Goal: Task Accomplishment & Management: Manage account settings

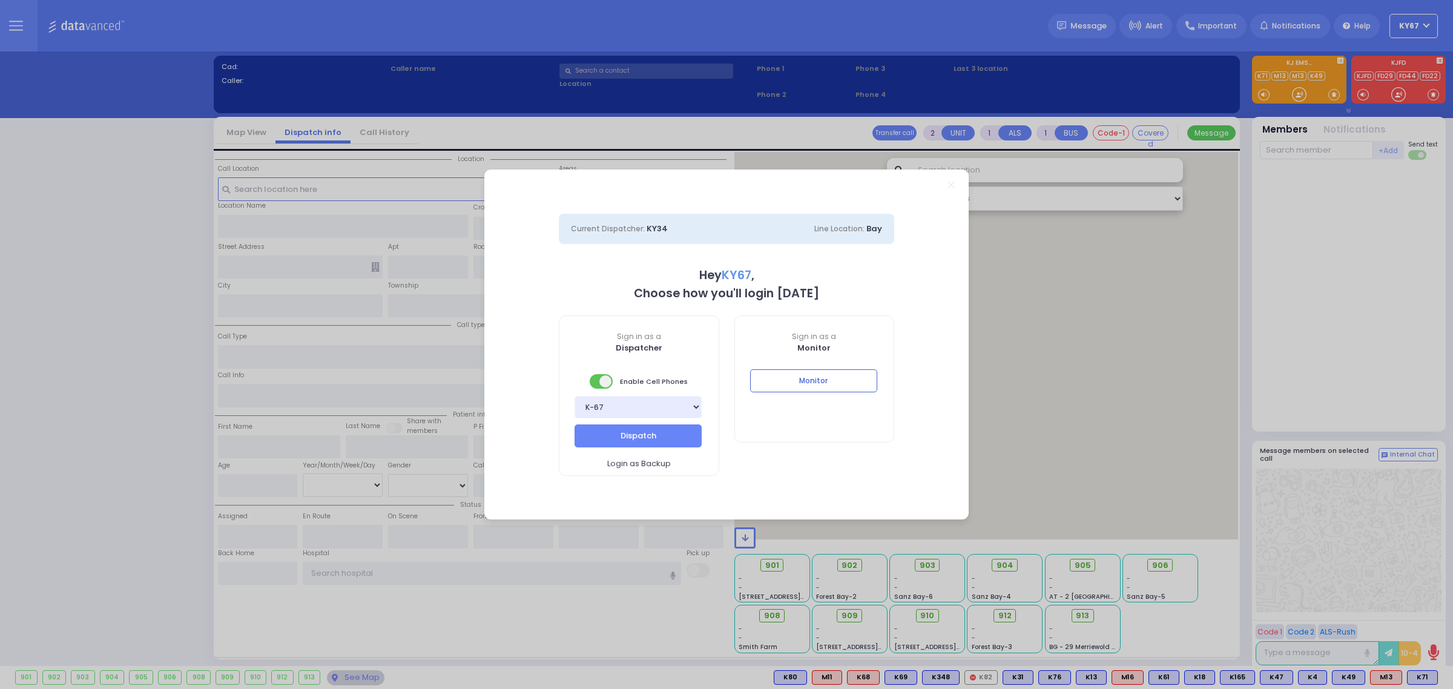
select select "9"
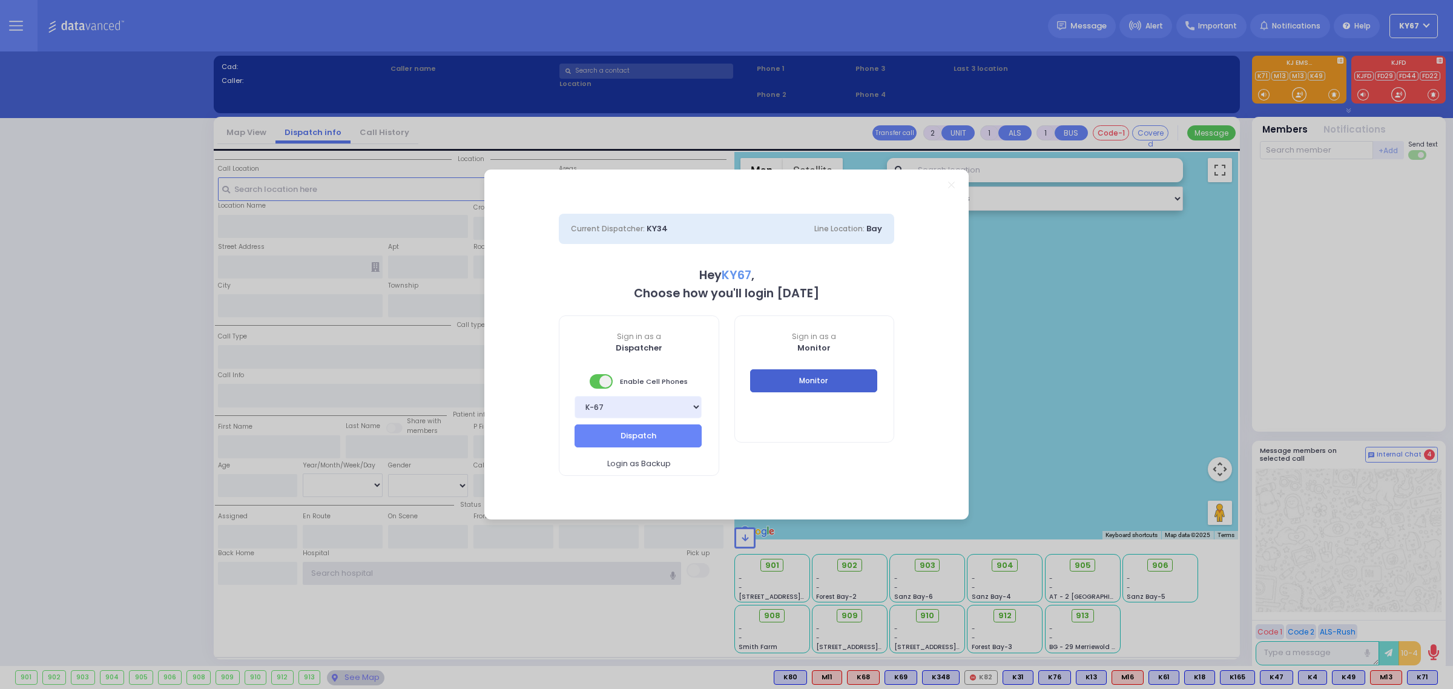
type input "Ky67"
click at [857, 388] on button "Monitor" at bounding box center [813, 380] width 127 height 23
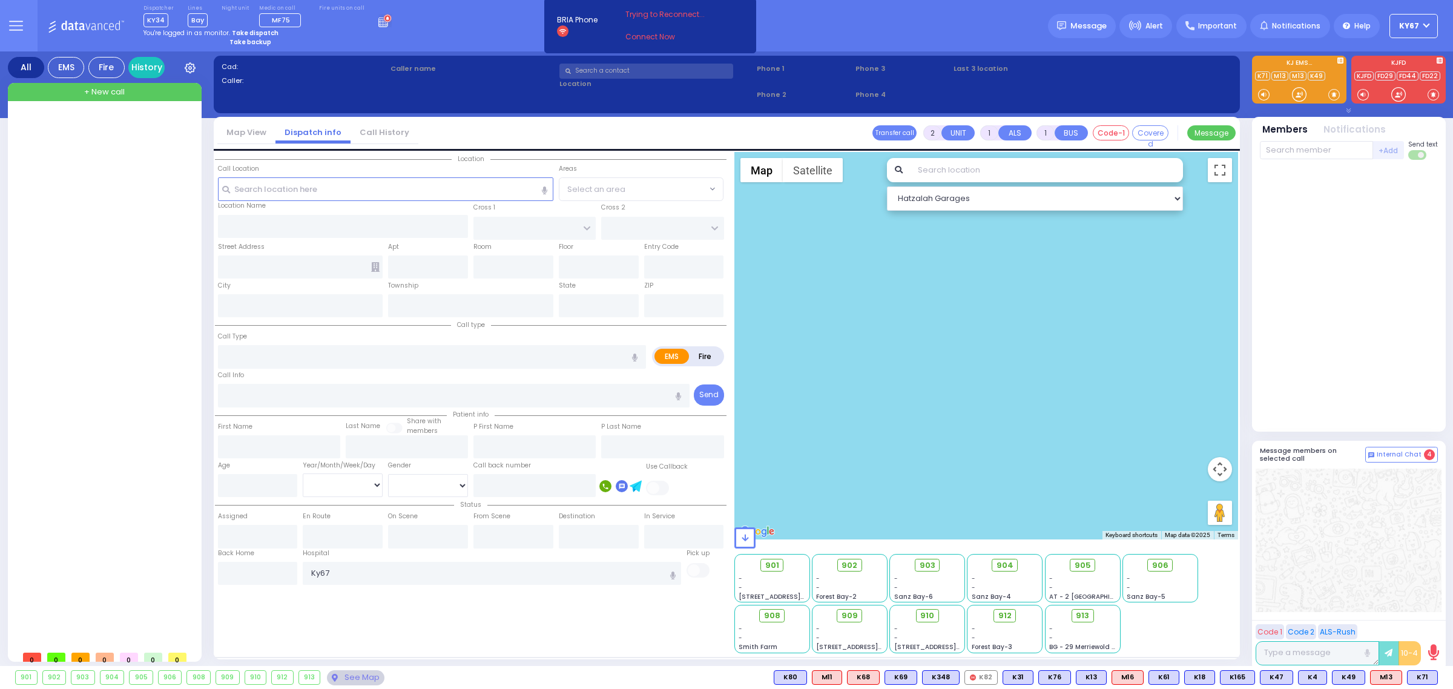
click at [13, 19] on icon at bounding box center [16, 26] width 14 height 14
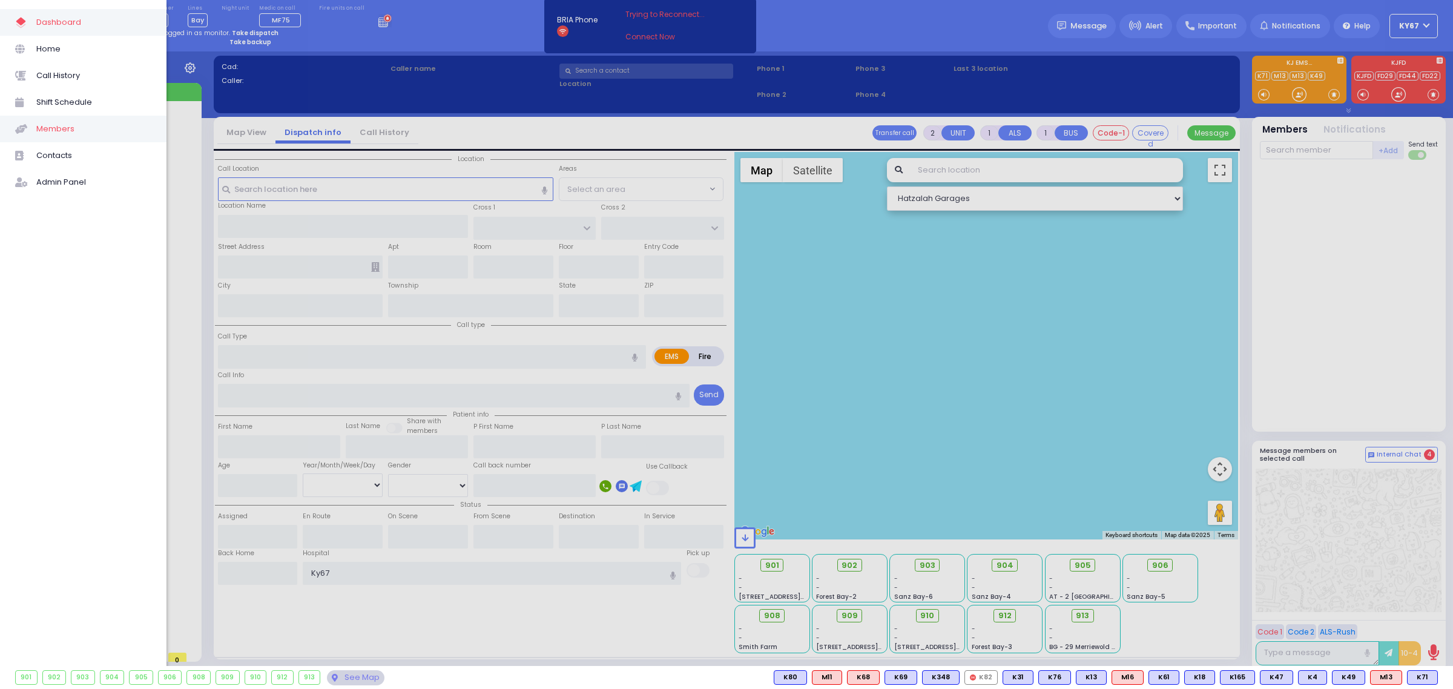
click at [56, 134] on span "Members" at bounding box center [93, 129] width 115 height 16
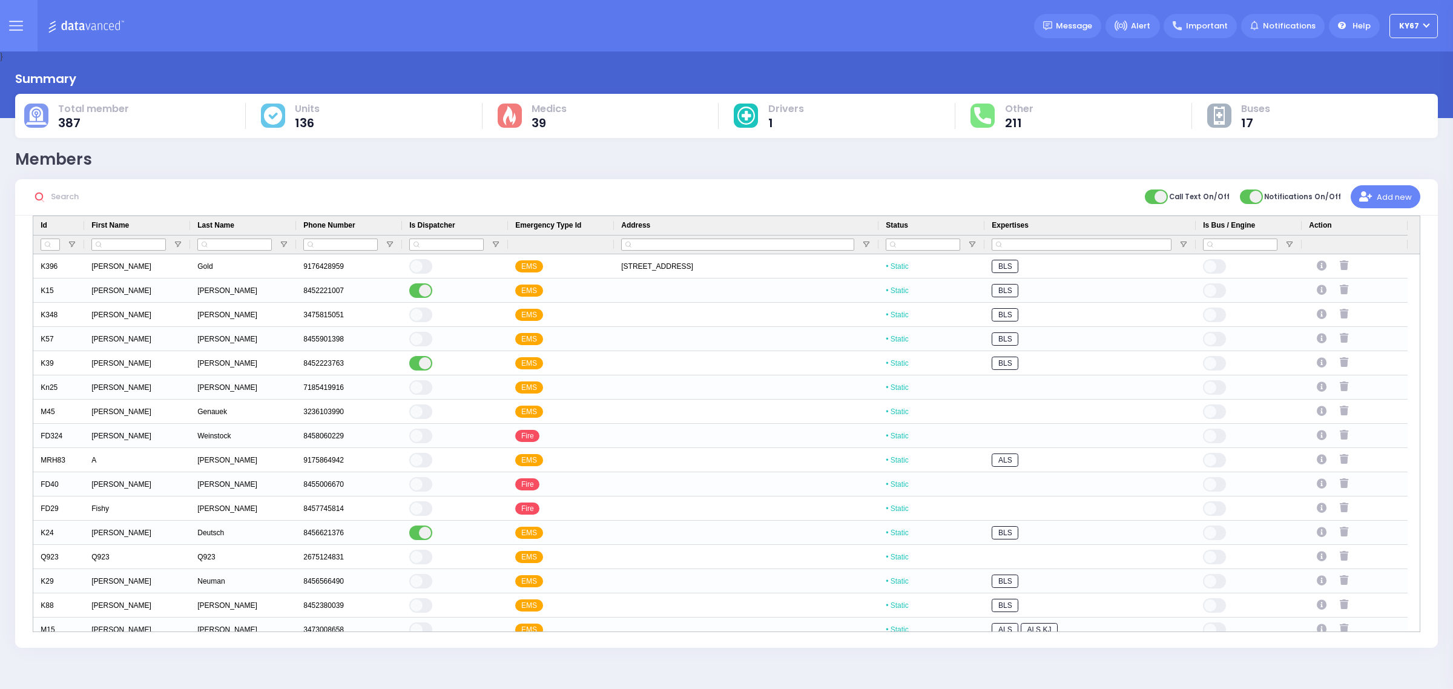
click at [113, 200] on input "text" at bounding box center [138, 196] width 182 height 23
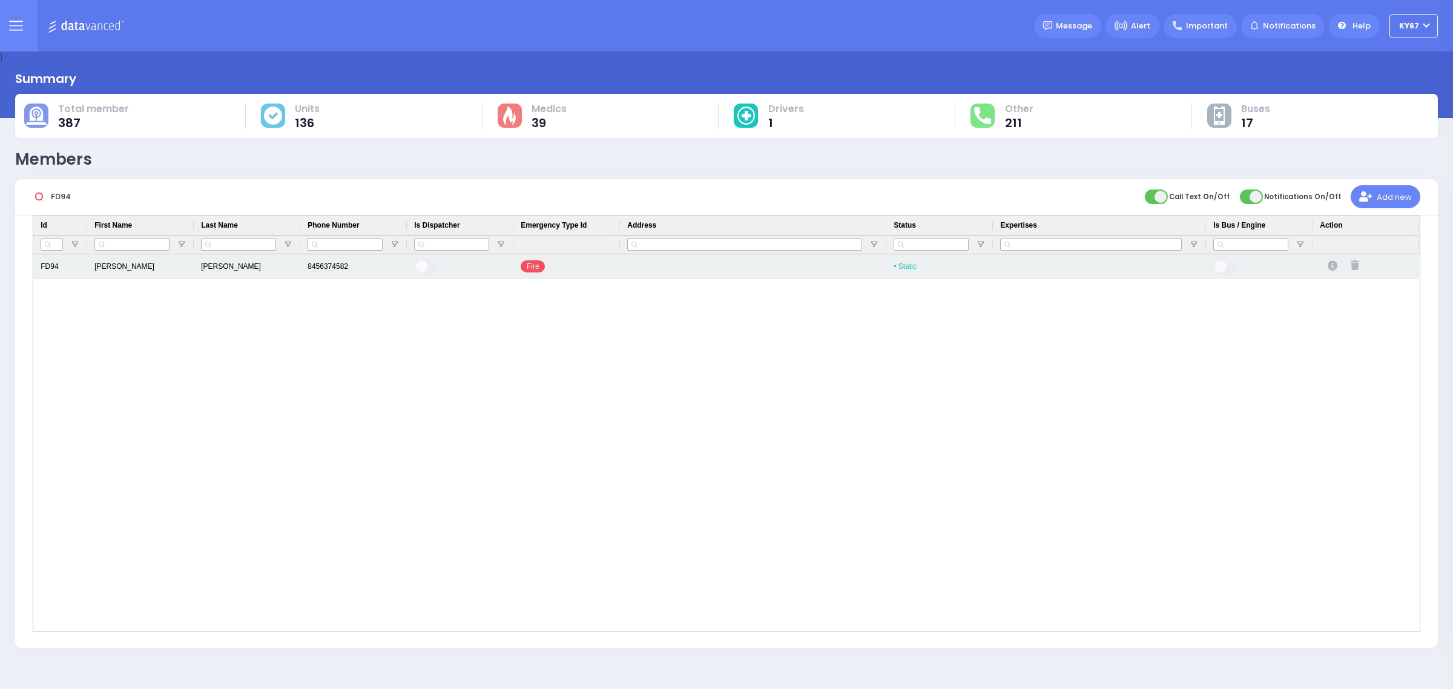
type input "FD94"
click at [70, 268] on div "FD94" at bounding box center [60, 266] width 54 height 24
click at [68, 268] on div "FD94" at bounding box center [60, 266] width 54 height 24
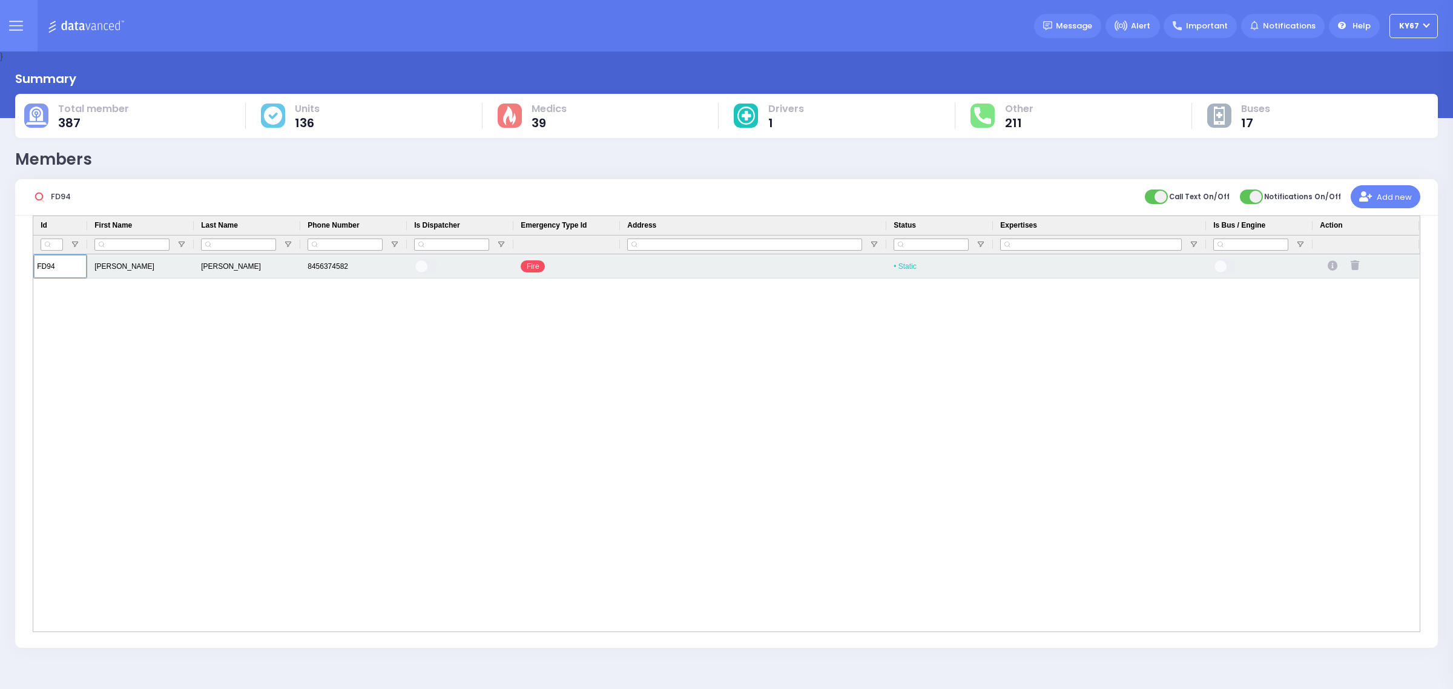
click at [68, 268] on input "FD94" at bounding box center [60, 266] width 53 height 23
type input "FD91"
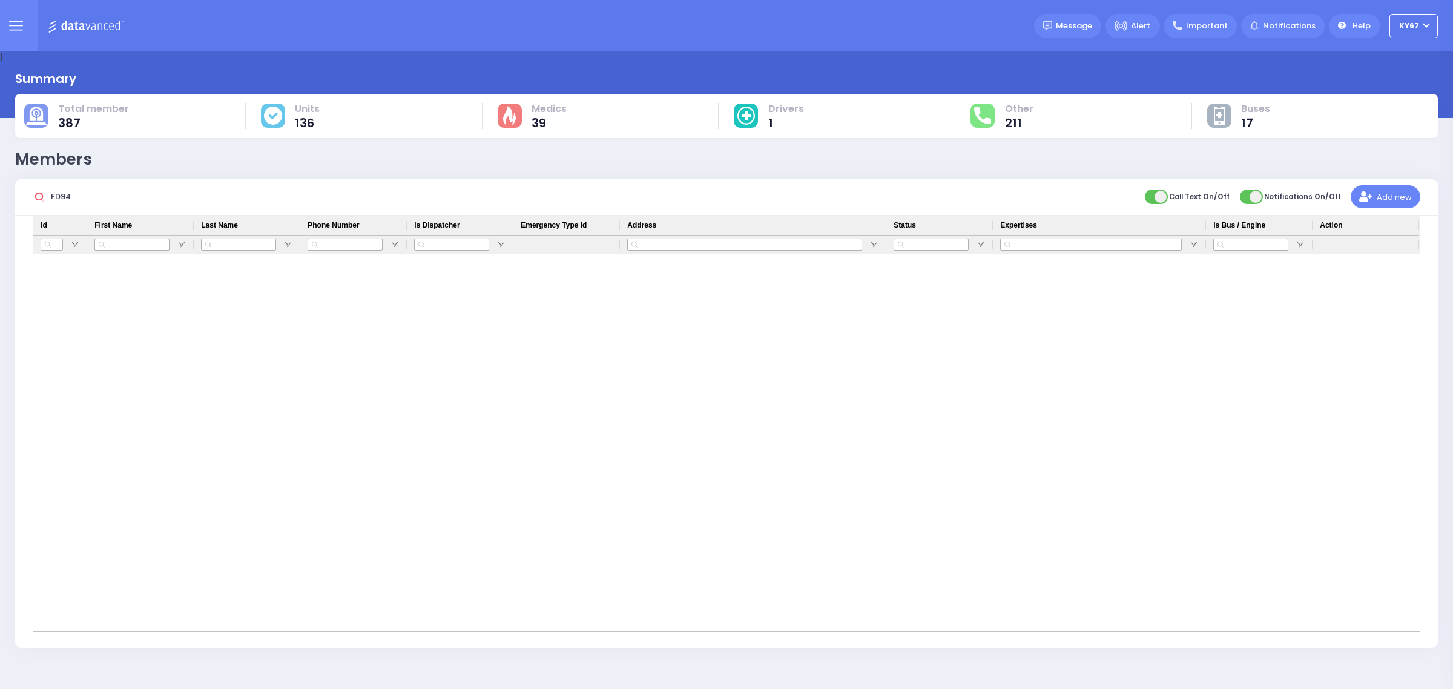
click at [92, 198] on input "FD94" at bounding box center [138, 196] width 182 height 23
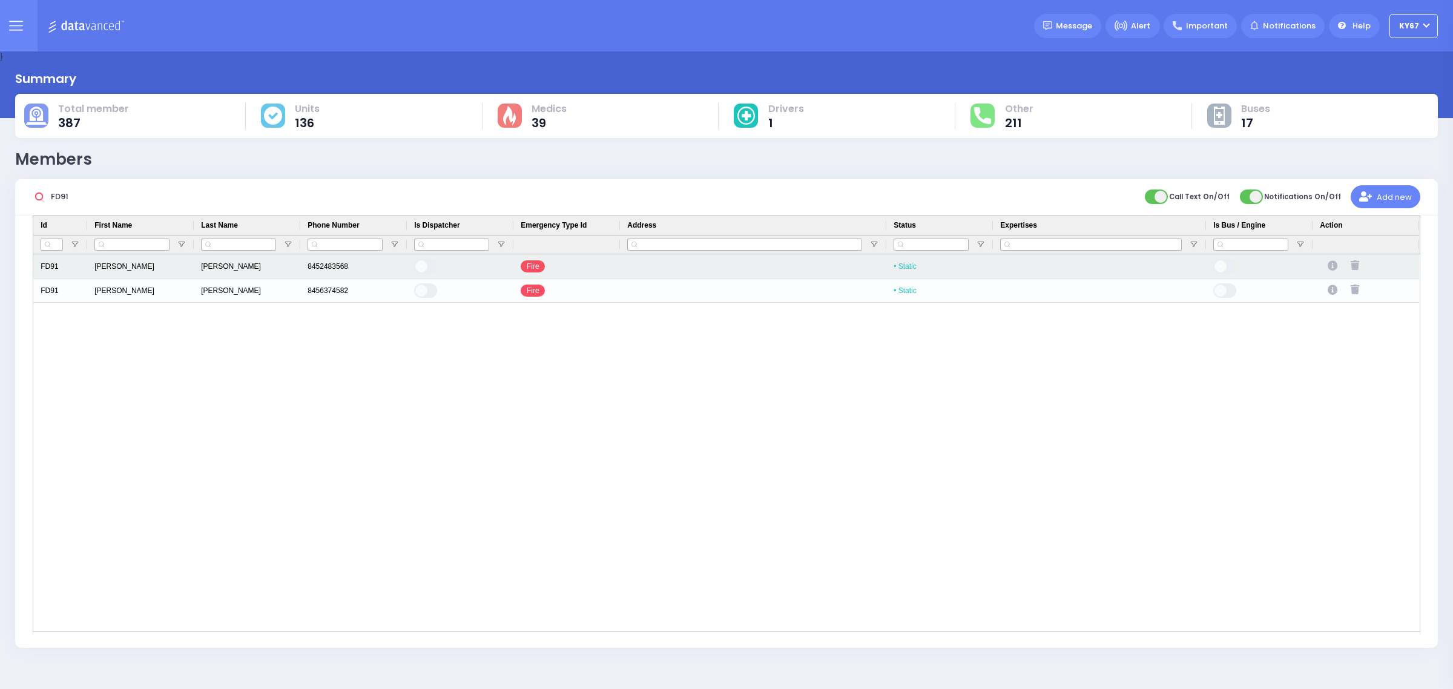
type input "FD91"
click at [1357, 266] on icon "Press SPACE to select this row." at bounding box center [1355, 265] width 8 height 10
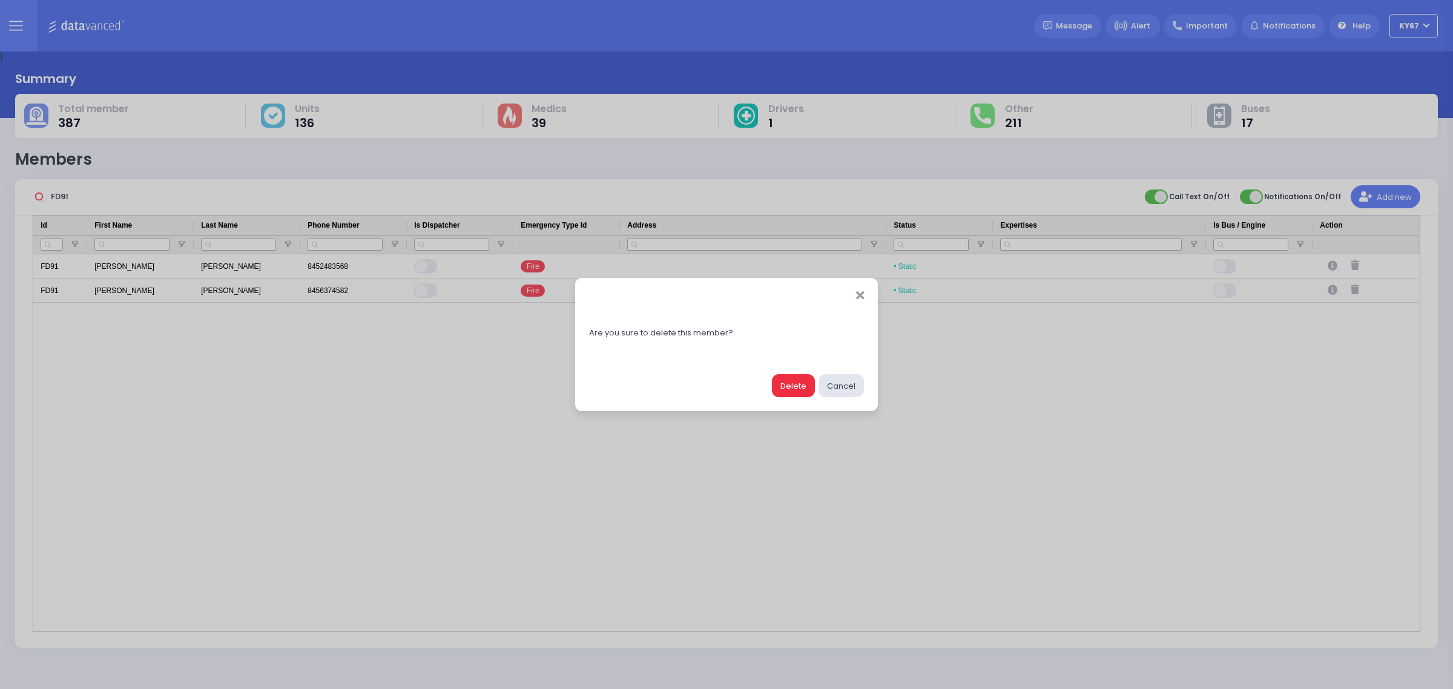
click at [790, 385] on button "Delete" at bounding box center [793, 385] width 43 height 23
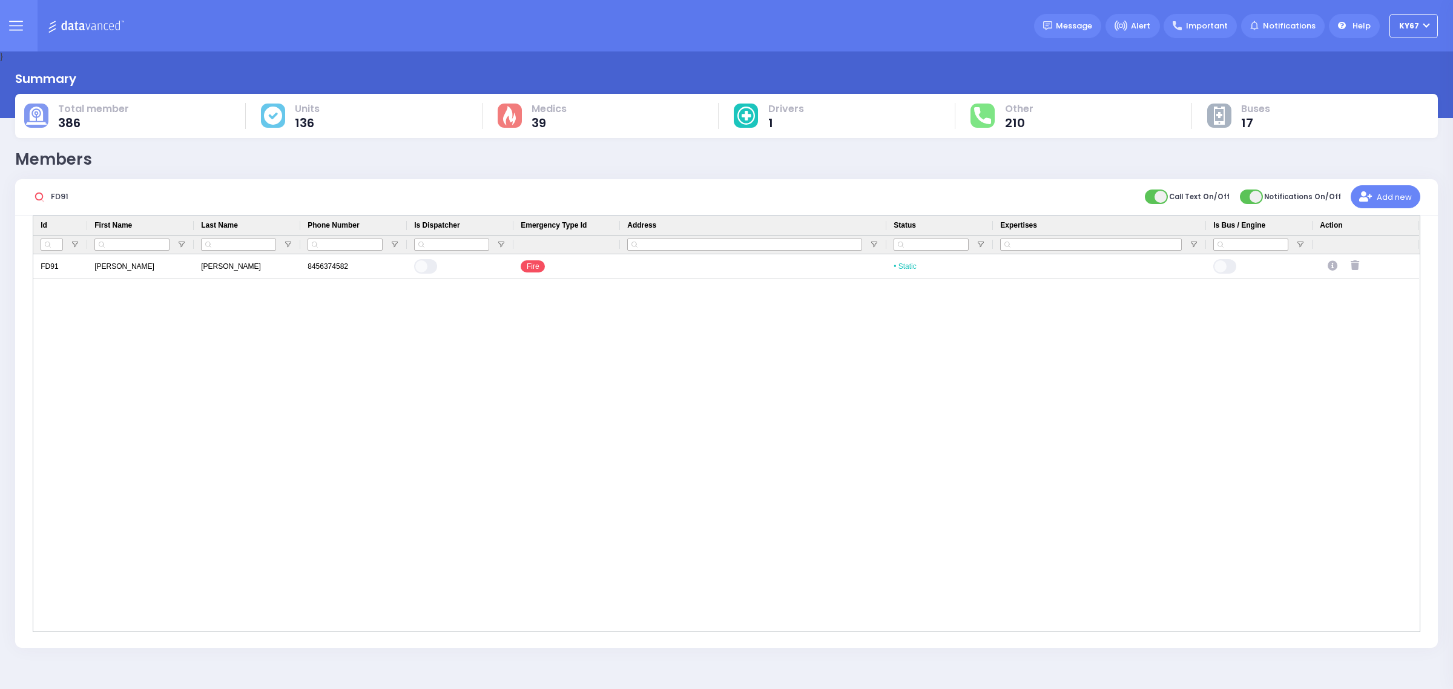
click at [548, 377] on div "FD91 Joseph VanRiper 8456374582 Fire • Static" at bounding box center [726, 442] width 1387 height 377
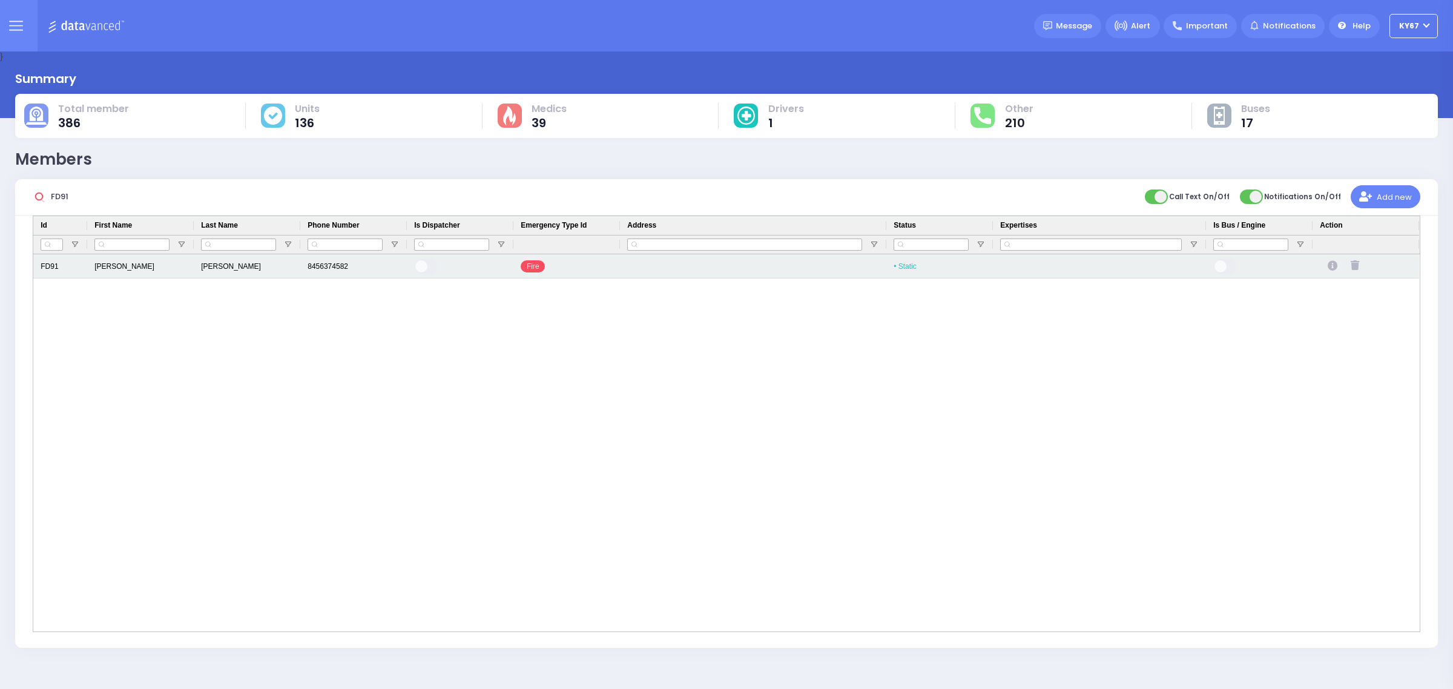
click at [1335, 265] on icon "Press SPACE to select this row." at bounding box center [1334, 266] width 13 height 10
select select
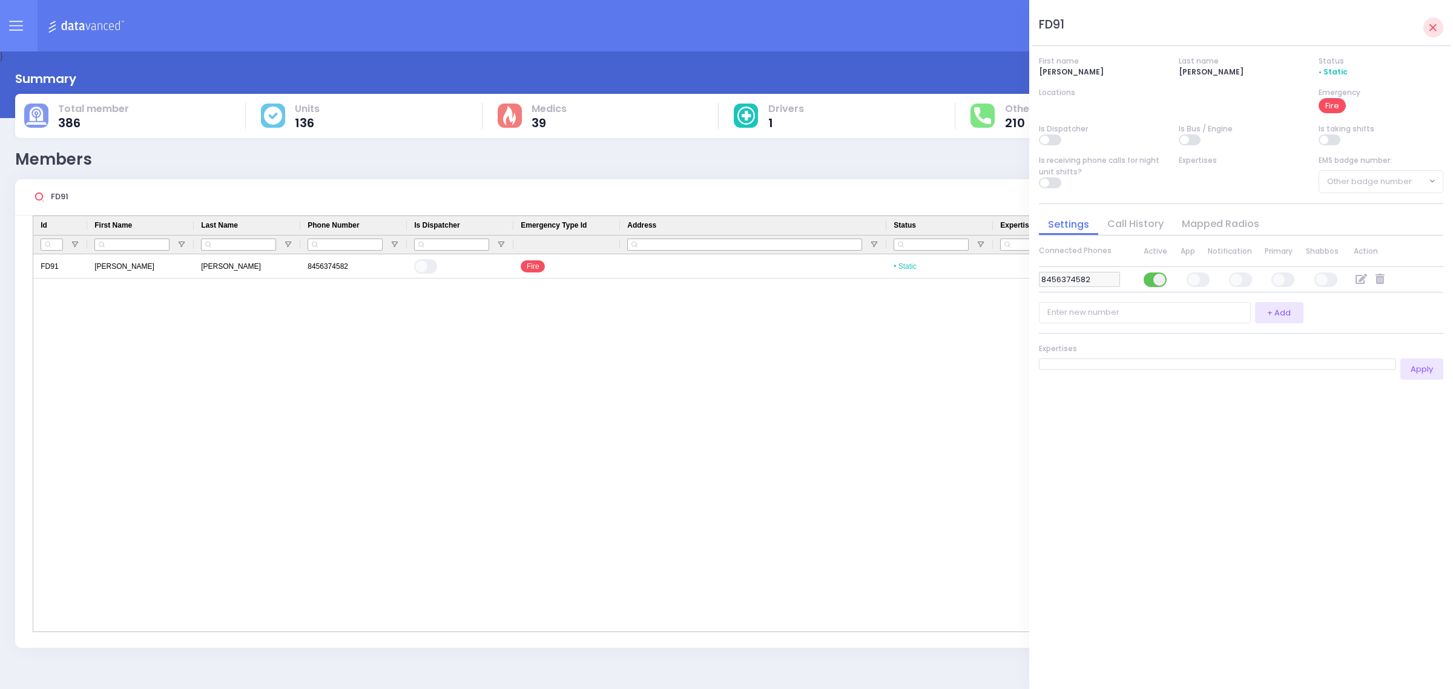
click at [1218, 228] on link "Mapped Radios" at bounding box center [1221, 224] width 96 height 14
click at [966, 343] on div "FD91 Joseph VanRiper 8456374582 Fire • Static" at bounding box center [726, 442] width 1387 height 377
click at [1436, 33] on link at bounding box center [1434, 28] width 20 height 20
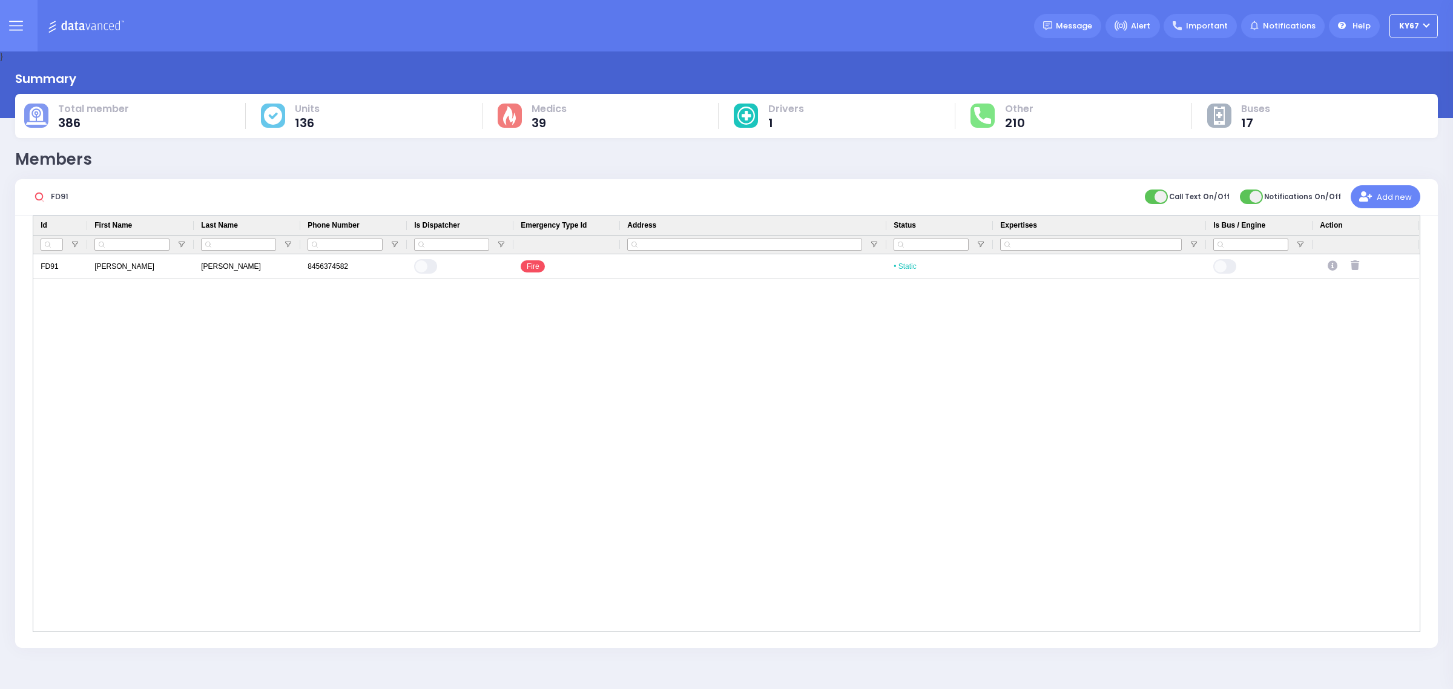
click at [848, 397] on div "FD91 Joseph VanRiper 8456374582 Fire • Static" at bounding box center [726, 442] width 1387 height 377
